Goal: Information Seeking & Learning: Learn about a topic

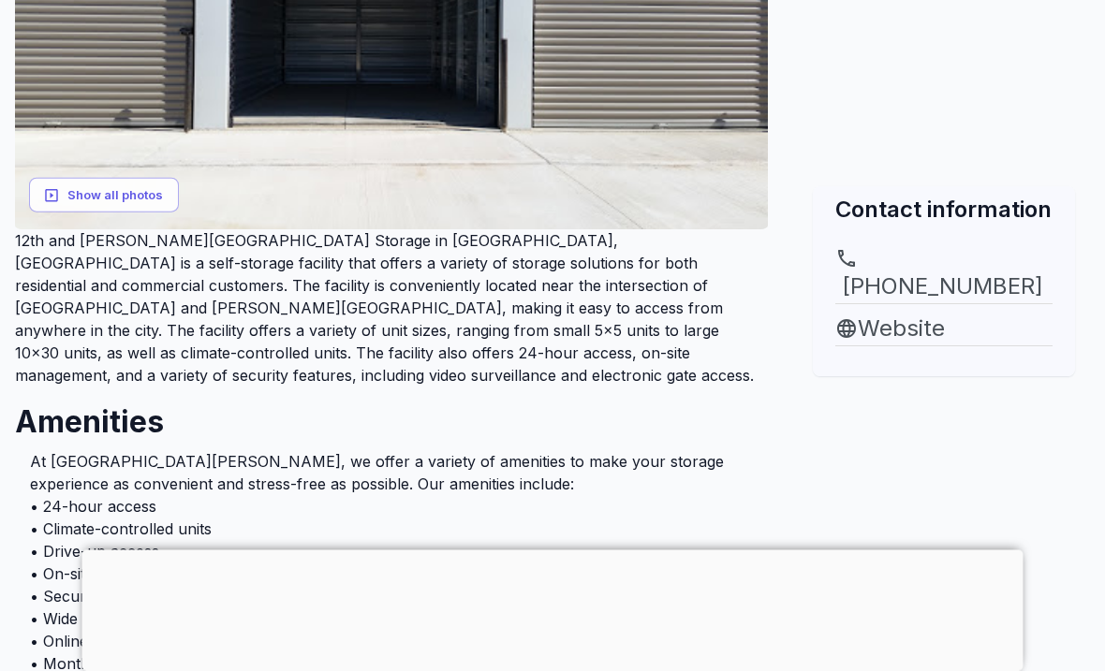
scroll to position [553, 0]
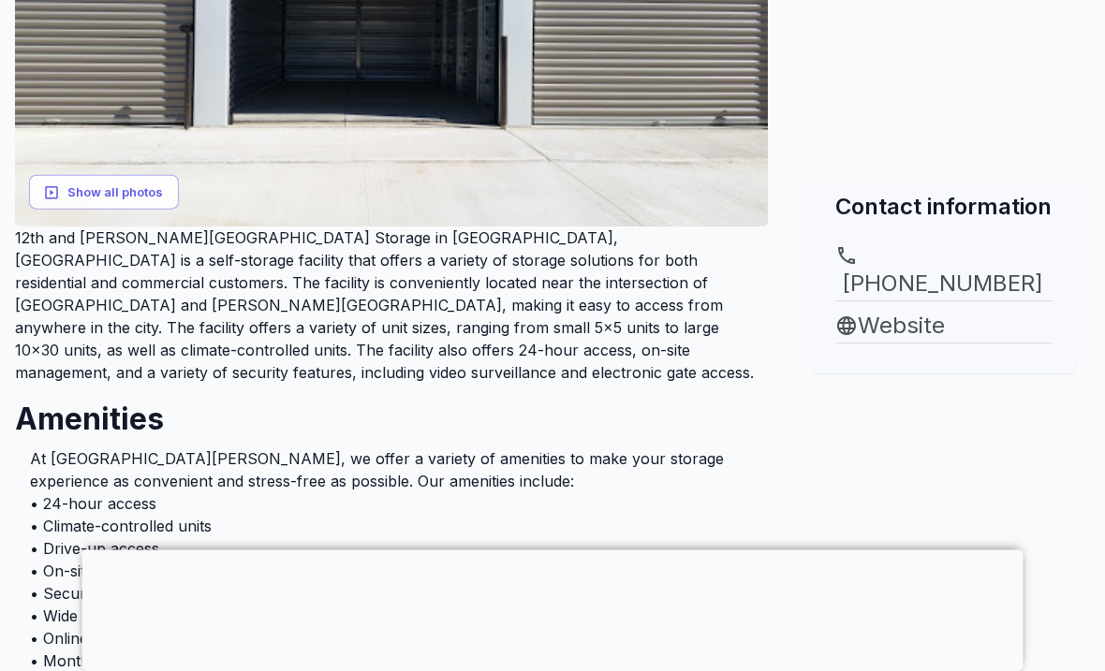
click at [80, 516] on li "• Climate-controlled units" at bounding box center [391, 527] width 723 height 22
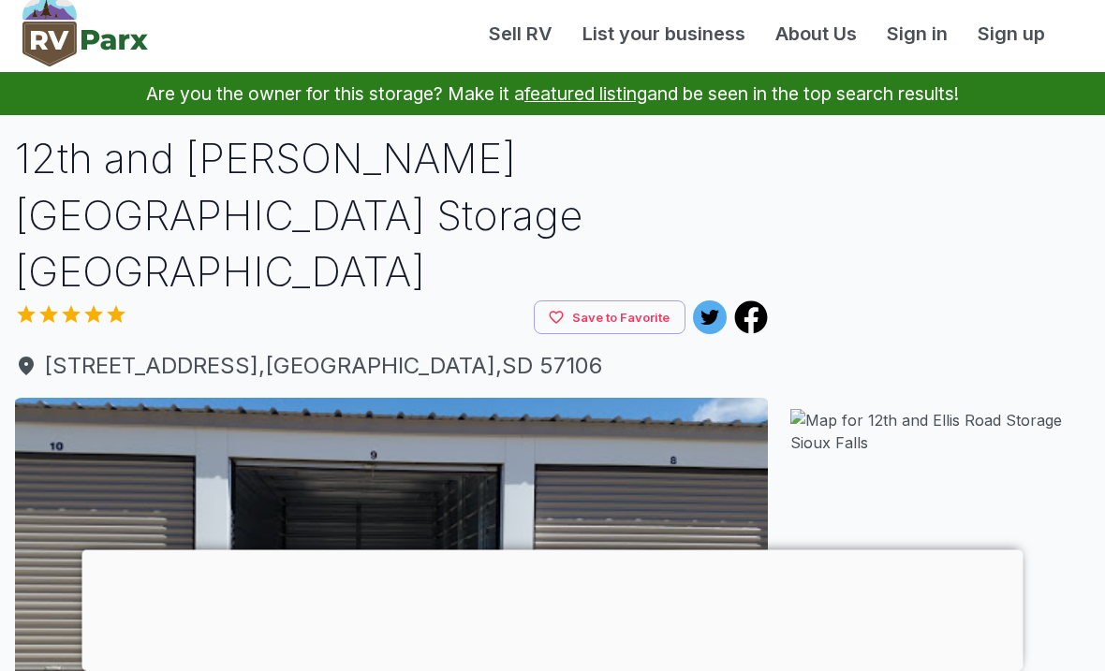
scroll to position [0, 0]
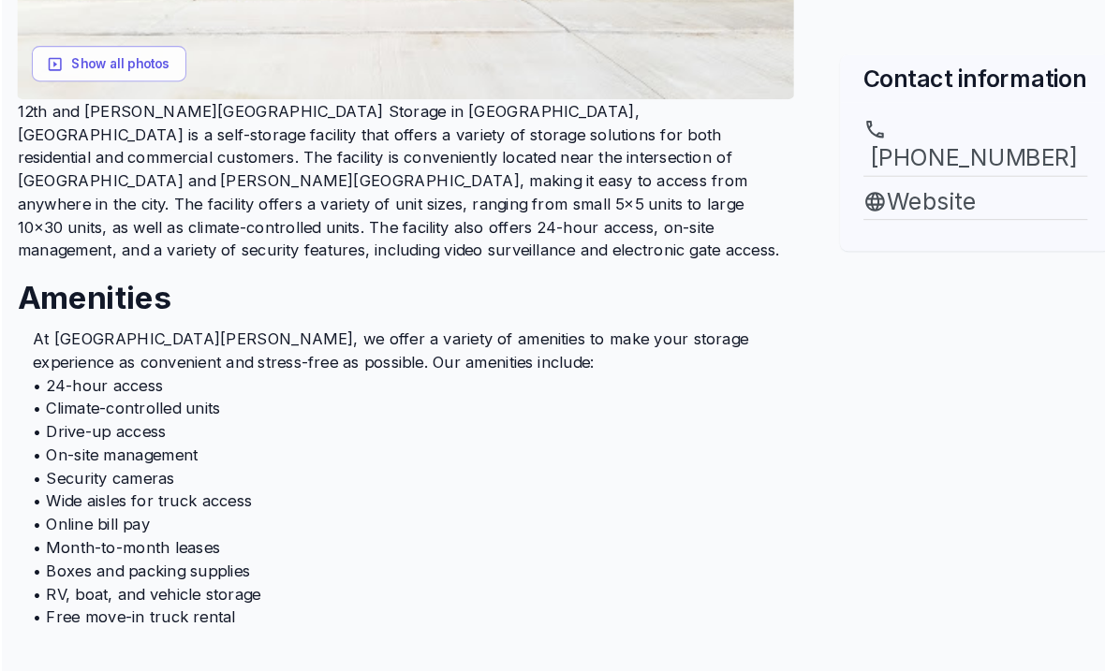
scroll to position [684, 0]
click at [648, 542] on li "• Boxes and packing supplies" at bounding box center [391, 553] width 723 height 22
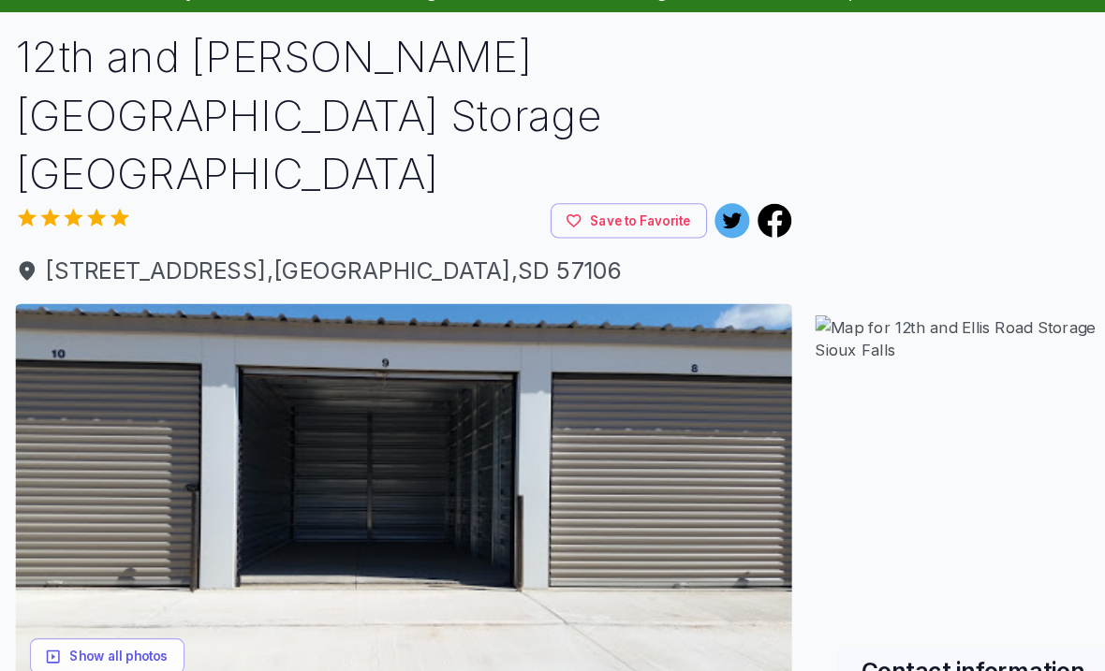
scroll to position [0, 0]
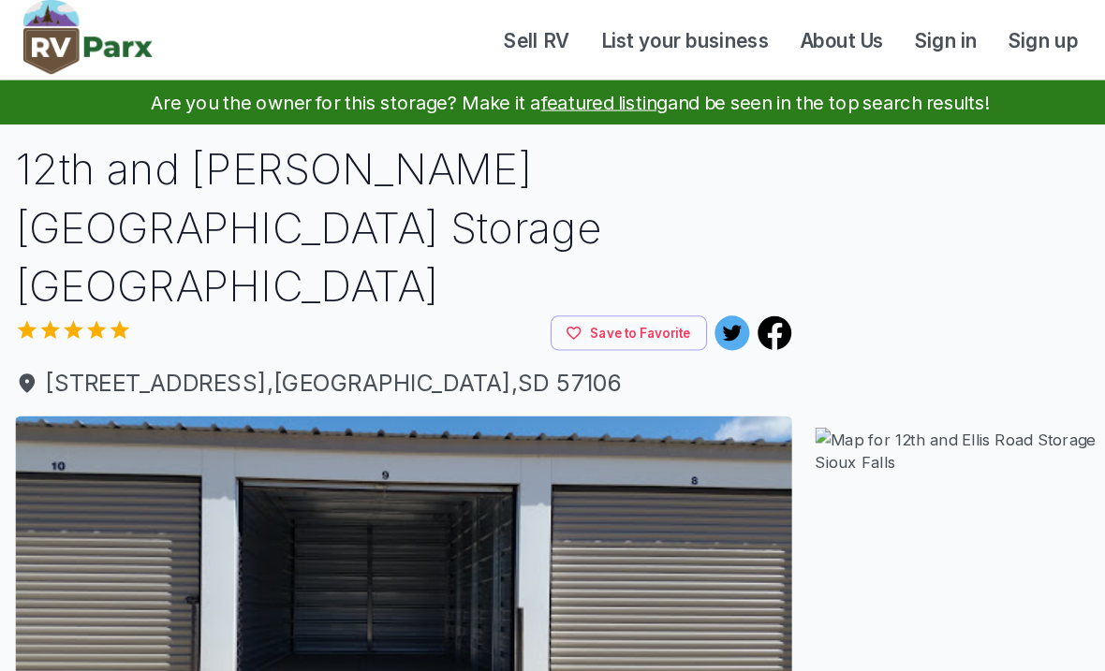
click at [820, 44] on link "About Us" at bounding box center [815, 39] width 111 height 28
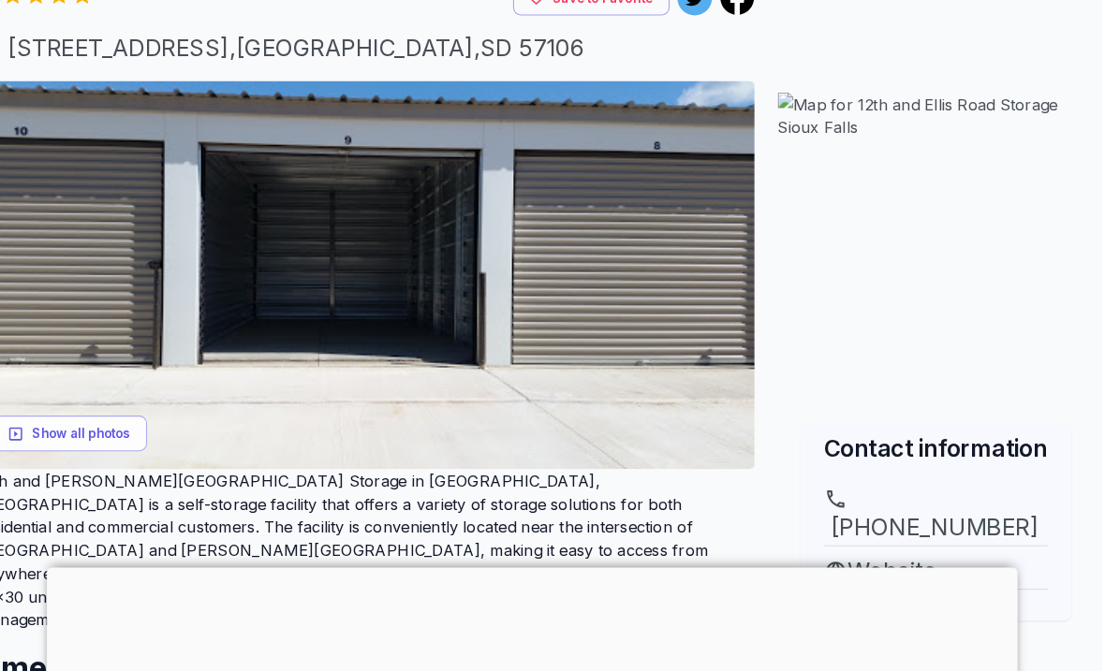
scroll to position [368, 1]
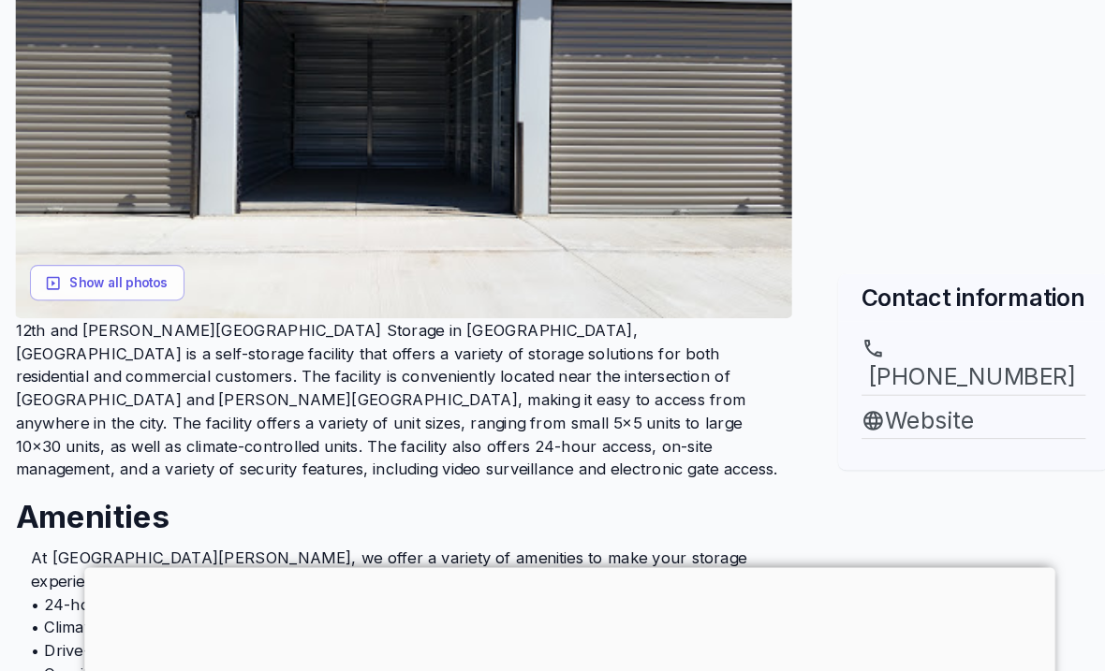
click at [993, 551] on div at bounding box center [552, 551] width 941 height 0
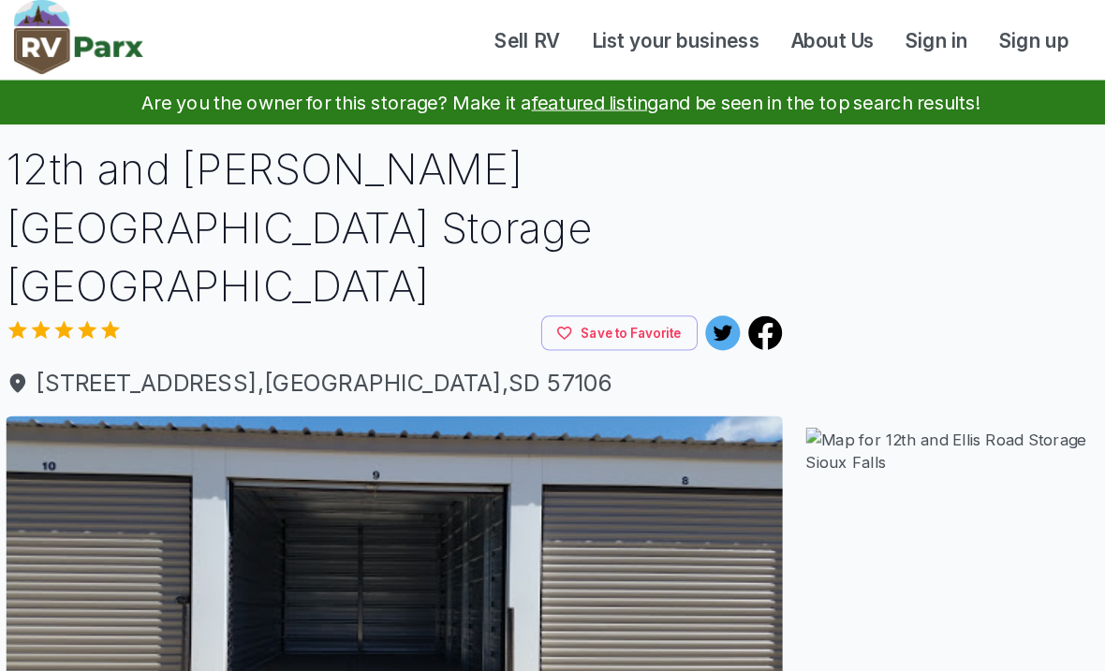
scroll to position [0, 0]
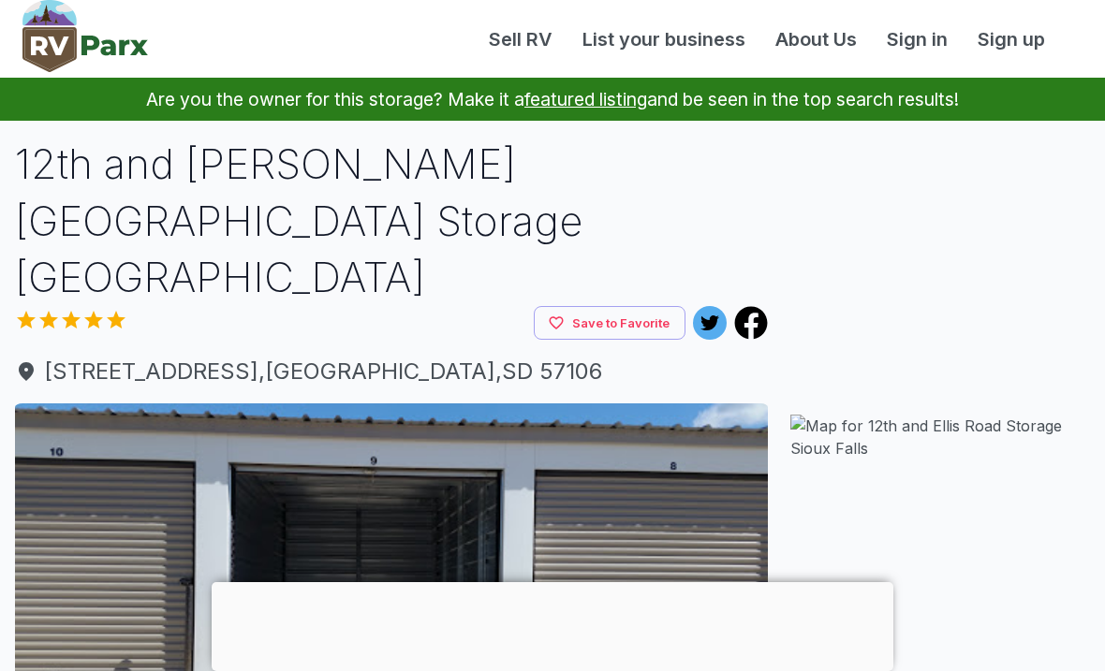
click at [197, 355] on span "[STREET_ADDRESS]" at bounding box center [391, 372] width 753 height 34
